Goal: Information Seeking & Learning: Learn about a topic

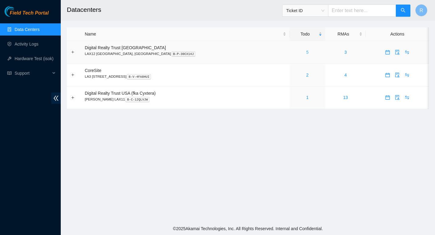
click at [306, 52] on link "5" at bounding box center [307, 52] width 2 height 5
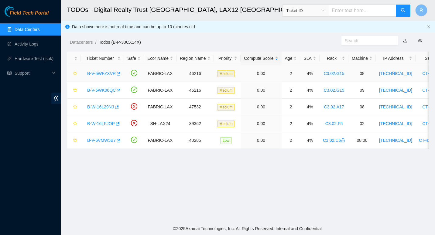
click at [99, 76] on link "B-V-5WFZXVR" at bounding box center [101, 73] width 29 height 5
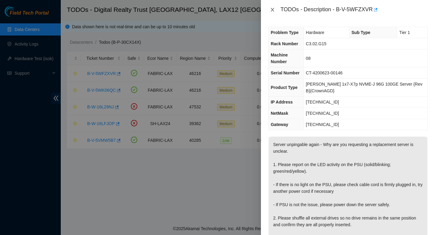
click at [275, 9] on button "Close" at bounding box center [272, 10] width 9 height 6
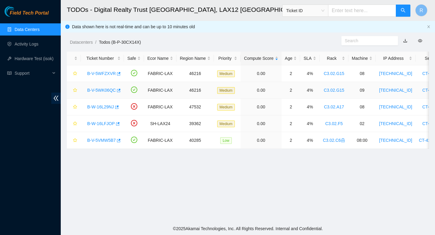
click at [103, 92] on link "B-V-5WK06QC" at bounding box center [101, 90] width 29 height 5
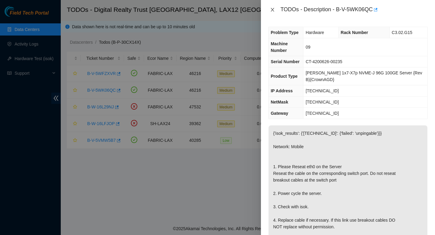
click at [275, 8] on icon "close" at bounding box center [272, 9] width 5 height 5
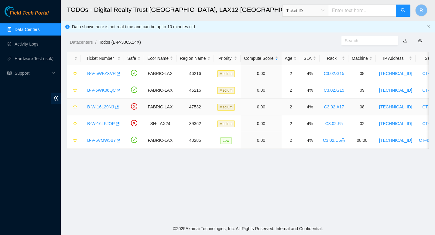
click at [94, 106] on link "B-W-16L29NJ" at bounding box center [100, 106] width 27 height 5
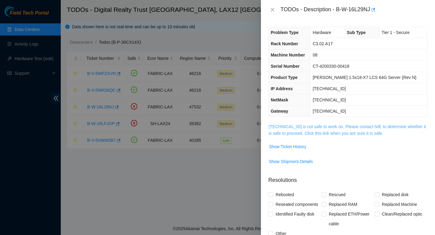
click at [296, 127] on link "[TECHNICAL_ID] is not safe to work on. Please contact NIE to determine whether …" at bounding box center [346, 130] width 157 height 12
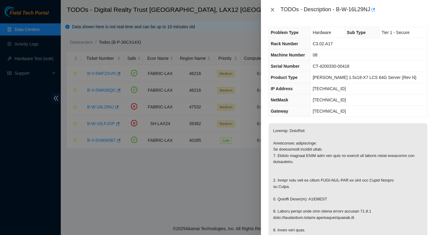
click at [274, 9] on icon "close" at bounding box center [272, 9] width 5 height 5
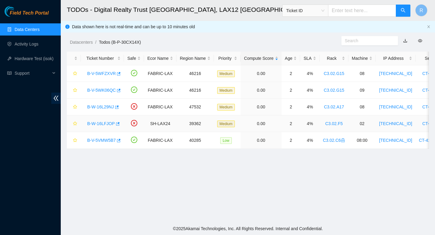
click at [98, 123] on link "B-W-16LFJOP" at bounding box center [101, 123] width 28 height 5
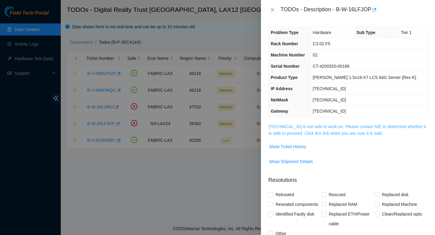
click at [279, 127] on link "[TECHNICAL_ID] is not safe to work on. Please contact NIE to determine whether …" at bounding box center [346, 130] width 157 height 12
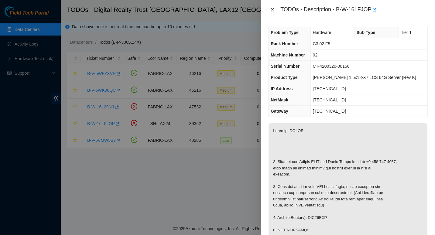
click at [272, 8] on icon "close" at bounding box center [272, 9] width 5 height 5
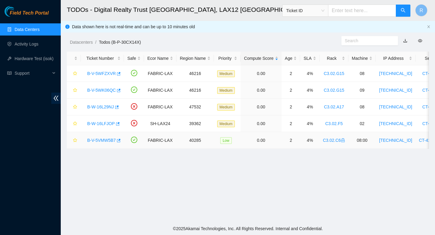
click at [98, 138] on link "B-V-5VMW5B7" at bounding box center [101, 140] width 29 height 5
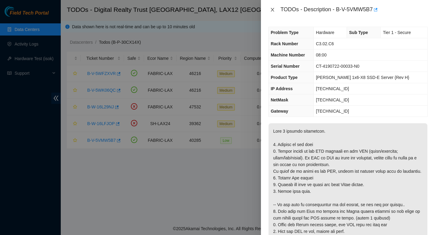
click at [273, 9] on icon "close" at bounding box center [272, 10] width 3 height 4
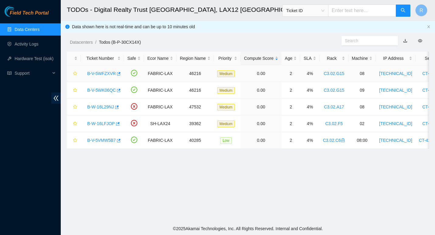
click at [221, 75] on span "Medium" at bounding box center [226, 73] width 18 height 7
click at [429, 49] on main "TODOs - Digital Realty Trust [GEOGRAPHIC_DATA], LAX12 [GEOGRAPHIC_DATA] Ticket …" at bounding box center [248, 111] width 374 height 222
click at [105, 72] on link "B-V-5WFZXVR" at bounding box center [101, 73] width 29 height 5
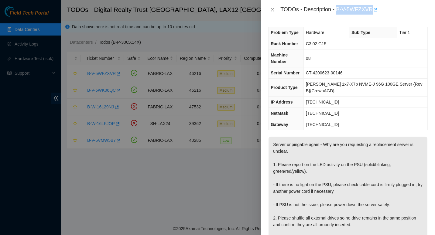
drag, startPoint x: 337, startPoint y: 9, endPoint x: 372, endPoint y: 6, distance: 35.3
click at [372, 6] on div "TODOs - Description - B-V-5WFZXVR" at bounding box center [353, 10] width 147 height 10
copy div "B-V-5WFZXVR"
click at [426, 158] on div "Problem Type Hardware Sub Type Tier 1 Rack Number C3.02.G15 Machine Number 08 S…" at bounding box center [348, 127] width 174 height 216
click at [273, 11] on icon "close" at bounding box center [272, 10] width 3 height 4
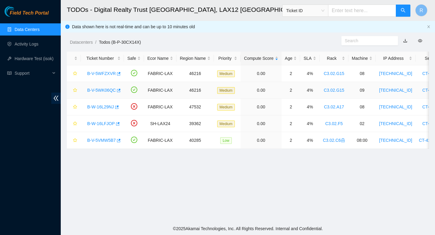
click at [102, 88] on link "B-V-5WK06QC" at bounding box center [101, 90] width 29 height 5
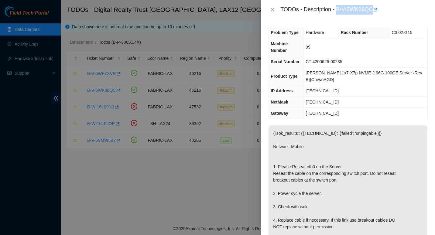
drag, startPoint x: 336, startPoint y: 9, endPoint x: 372, endPoint y: 4, distance: 35.9
click at [372, 4] on div "TODOs - Description - B-V-5WK06QC" at bounding box center [348, 9] width 174 height 19
copy div "B-V-5WK06QC"
